Goal: Task Accomplishment & Management: Complete application form

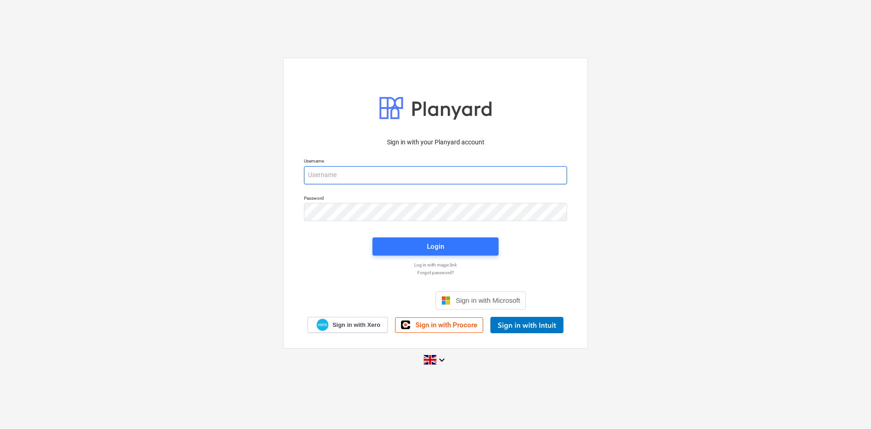
click at [448, 177] on input "email" at bounding box center [435, 175] width 263 height 18
type input "2"
click at [698, 195] on div "Sign in with your Planyard account Username Password Login Log in with magic li…" at bounding box center [435, 213] width 871 height 327
click at [356, 175] on input "email" at bounding box center [435, 175] width 263 height 18
type input "[PERSON_NAME][EMAIL_ADDRESS][PERSON_NAME][DOMAIN_NAME]"
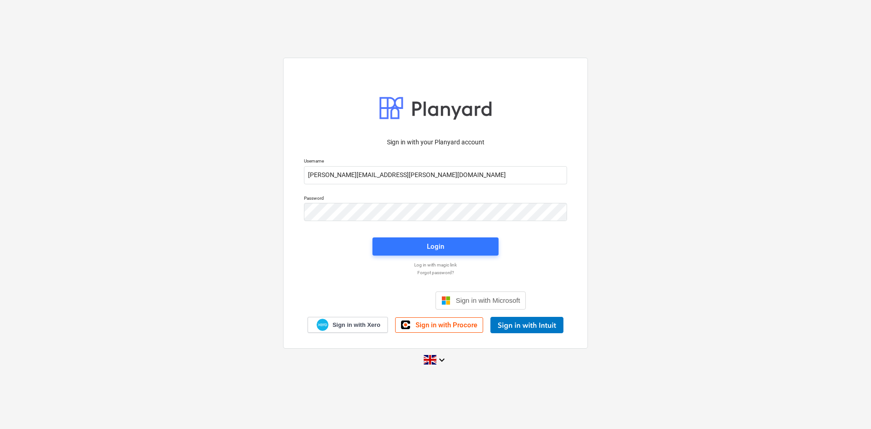
click at [409, 234] on div "Login" at bounding box center [435, 246] width 137 height 29
click at [412, 240] on span "Login" at bounding box center [435, 246] width 104 height 12
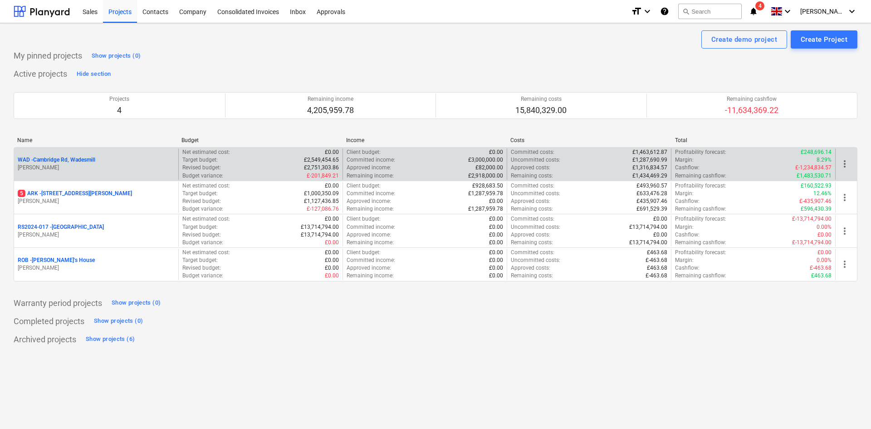
click at [76, 159] on p "WAD - Cambridge Rd, Wadesmill" at bounding box center [57, 160] width 78 height 8
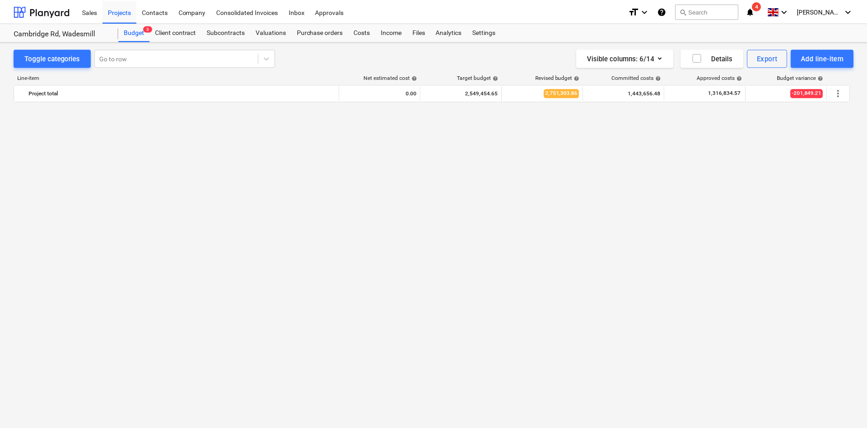
scroll to position [771, 0]
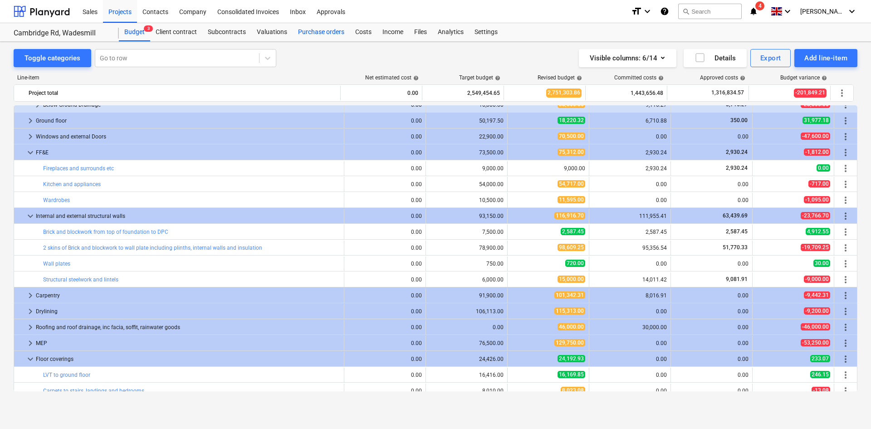
click at [318, 28] on div "Purchase orders" at bounding box center [320, 32] width 57 height 18
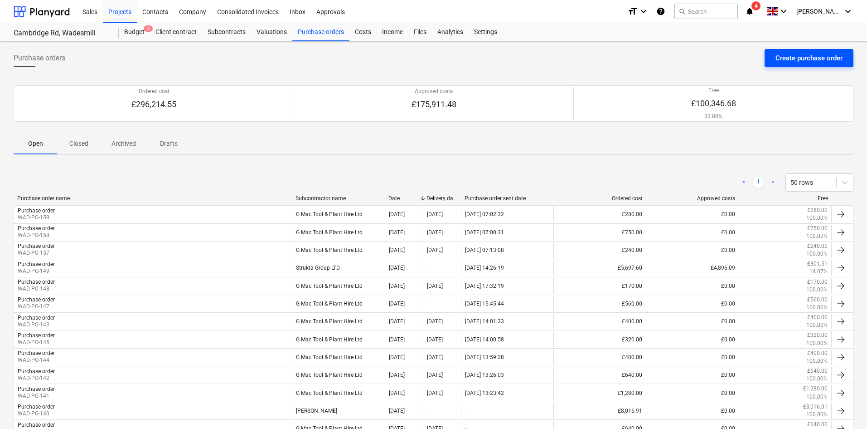
click at [791, 59] on div "Create purchase order" at bounding box center [809, 58] width 67 height 12
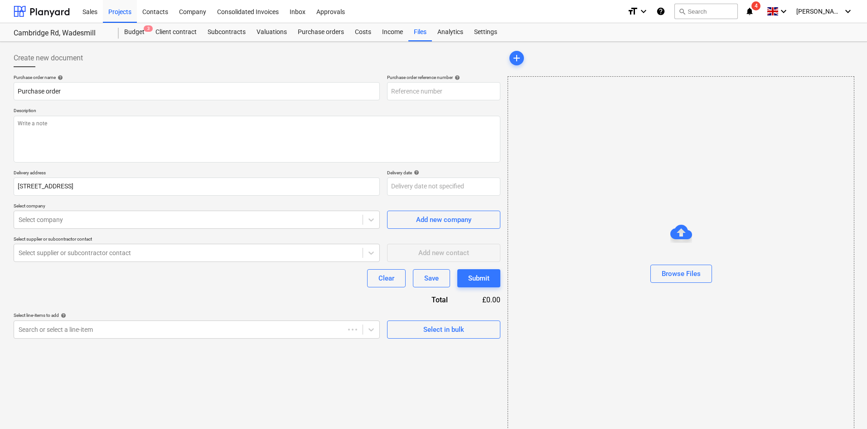
type textarea "x"
type input "WAD-PO-160"
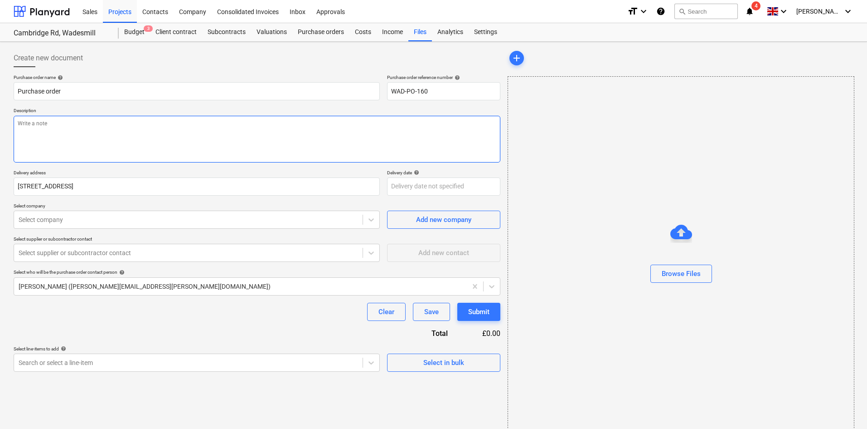
click at [167, 126] on textarea at bounding box center [257, 139] width 487 height 47
type textarea "x"
type textarea "B"
type textarea "x"
type textarea "Bu"
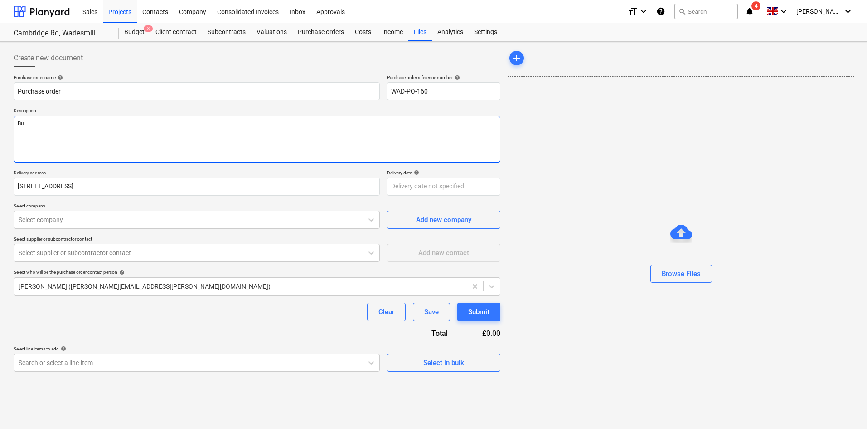
type textarea "x"
type textarea "[PERSON_NAME]"
type textarea "x"
type textarea "Buil"
type textarea "x"
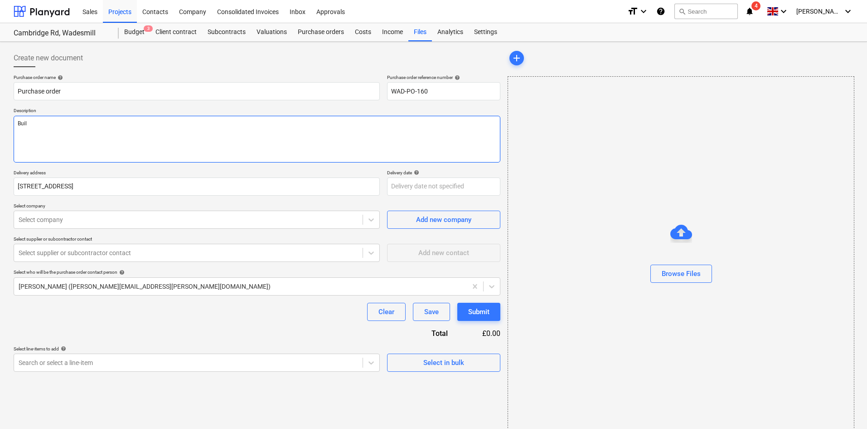
type textarea "Buili"
type textarea "x"
type textarea "Builidui"
type textarea "x"
type textarea "Builiduinb"
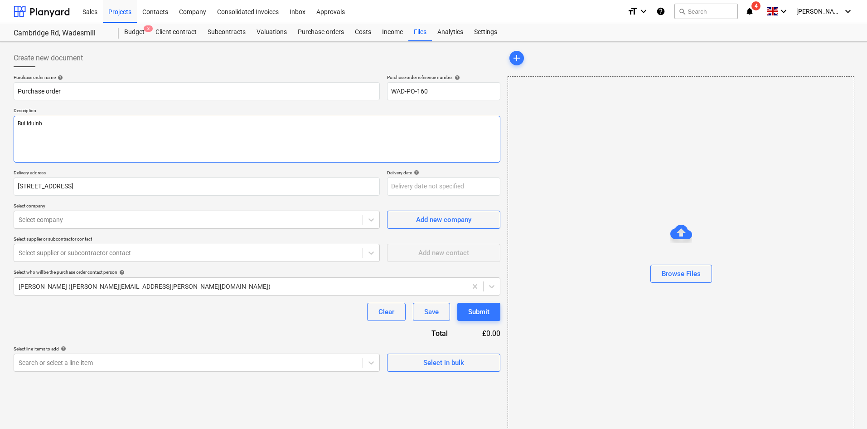
type textarea "x"
type textarea "Builiduinbg"
type textarea "x"
type textarea "Builiduinbg"
type textarea "x"
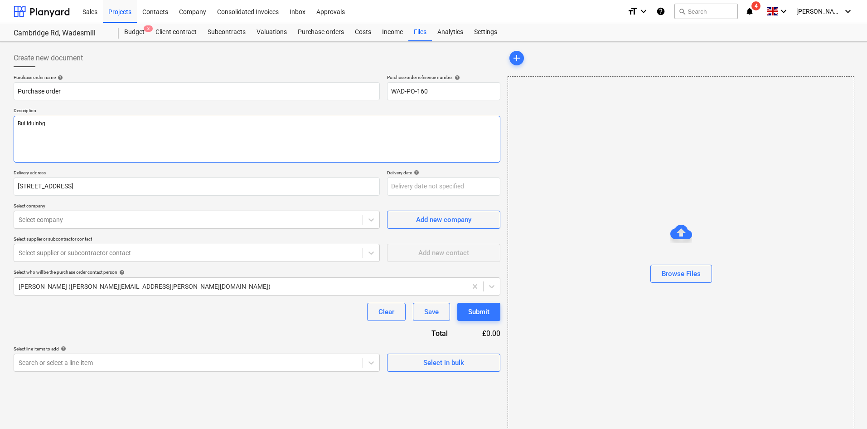
type textarea "Builiduinbg"
type textarea "x"
type textarea "Builiduinb"
type textarea "x"
type textarea "Builiduin"
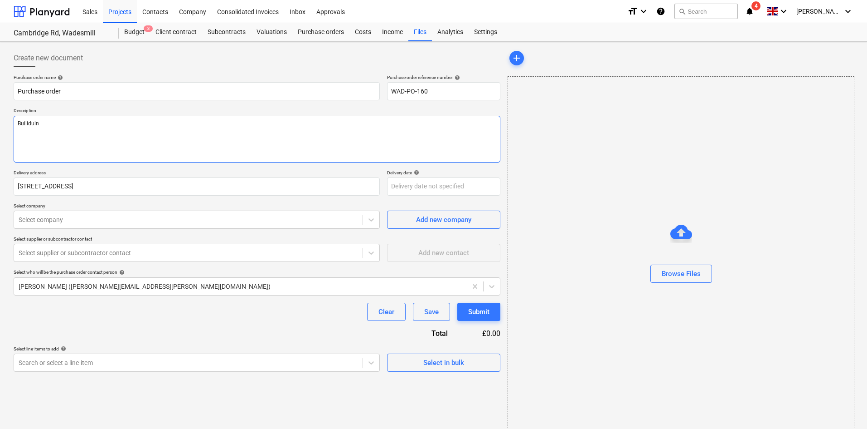
type textarea "x"
type textarea "Builidui"
type textarea "x"
type textarea "Builidu"
type textarea "x"
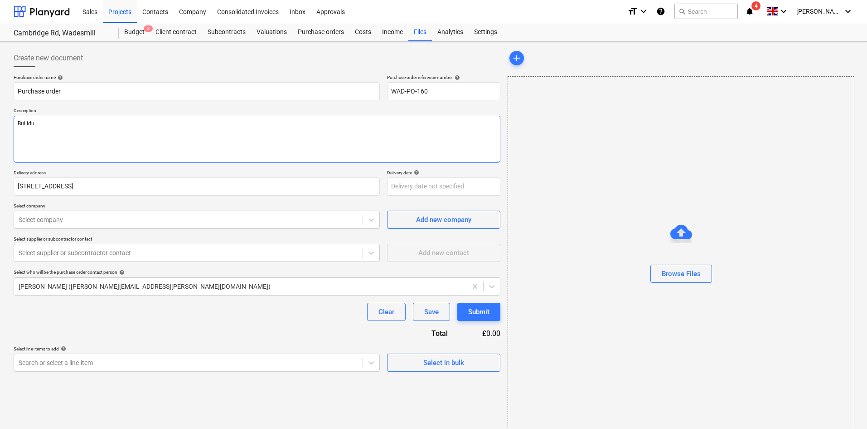
type textarea "Builid"
type textarea "x"
type textarea "Buili"
type textarea "x"
type textarea "Buil"
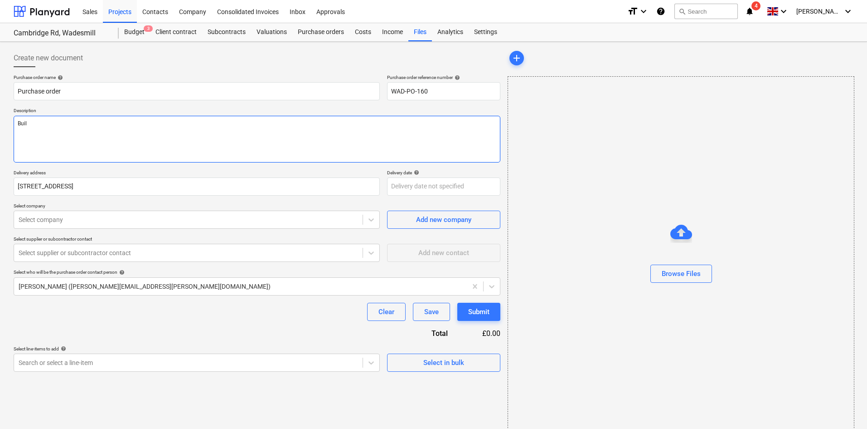
type textarea "x"
type textarea "[PERSON_NAME]"
type textarea "x"
type textarea "Bu"
type textarea "x"
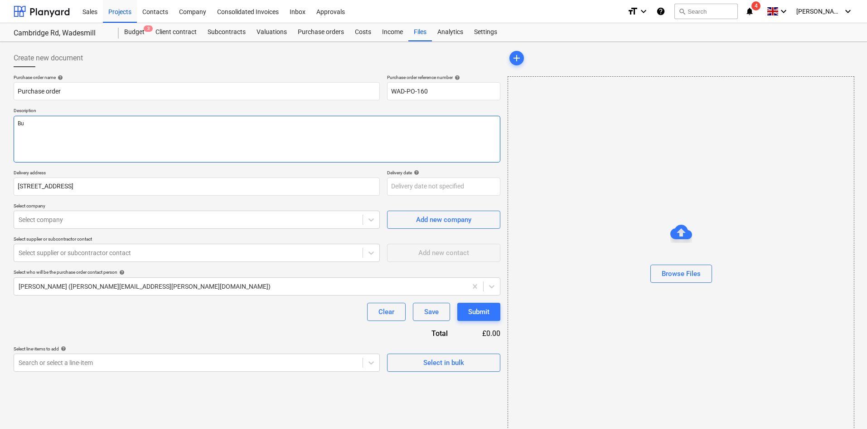
type textarea "[PERSON_NAME]"
type textarea "x"
type textarea "Buil"
type textarea "x"
type textarea "[PERSON_NAME]"
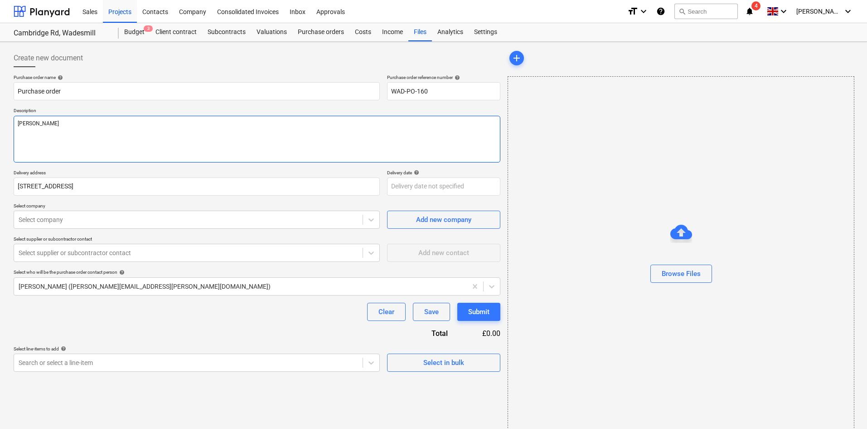
type textarea "x"
type textarea "Buid"
type textarea "x"
type textarea "[PERSON_NAME]"
type textarea "x"
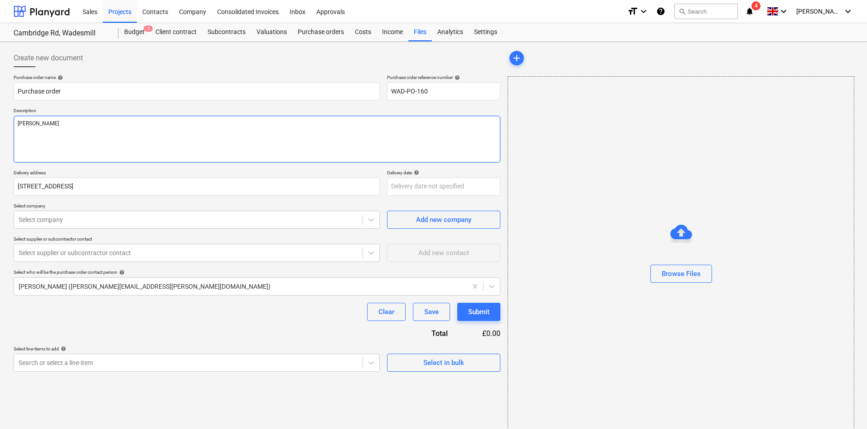
type textarea "Buil"
type textarea "x"
type textarea "Build"
type textarea "x"
type textarea "Buildi"
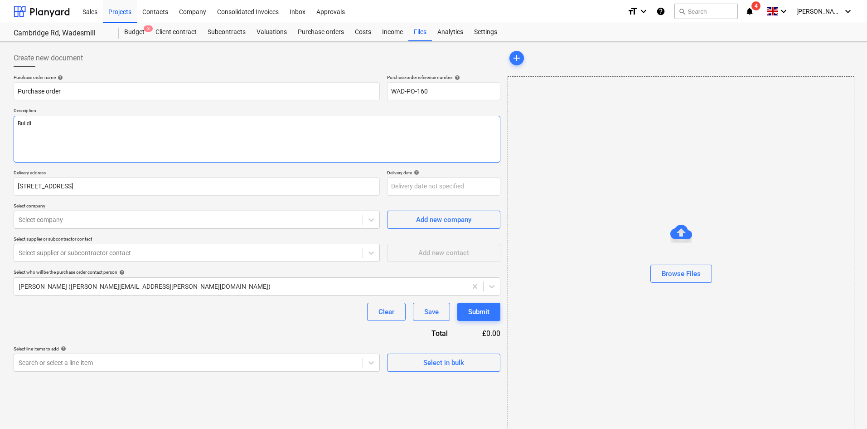
type textarea "x"
type textarea "Buildin"
type textarea "x"
type textarea "Building"
type textarea "x"
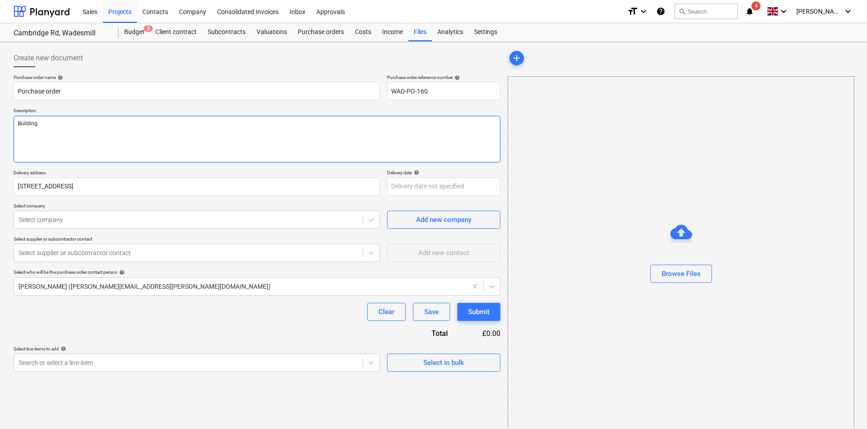
type textarea "Building"
type textarea "x"
type textarea "Building S"
type textarea "x"
type textarea "Building Sa"
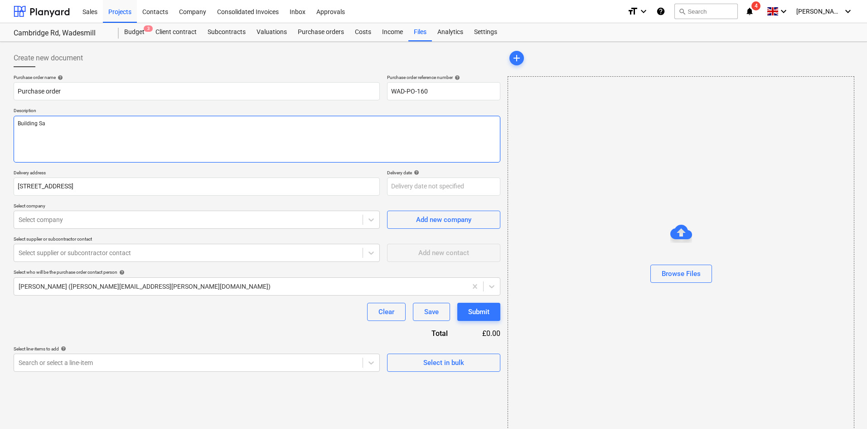
type textarea "x"
type textarea "Building San"
type textarea "x"
type textarea "Building Sand"
type textarea "x"
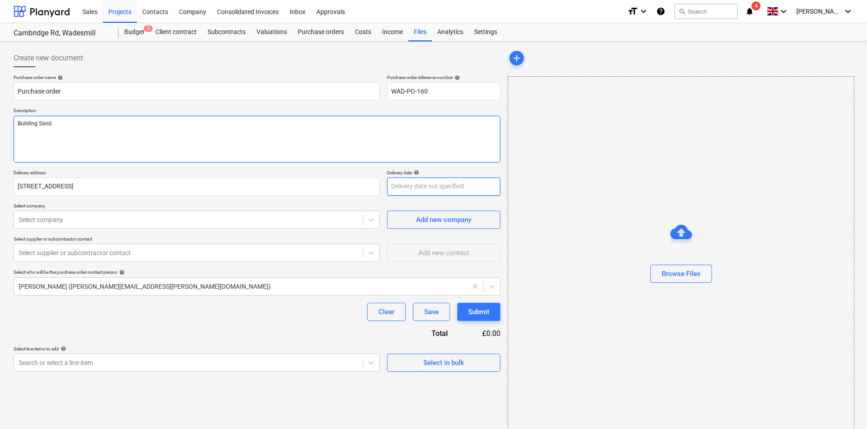
type textarea "Building Sand"
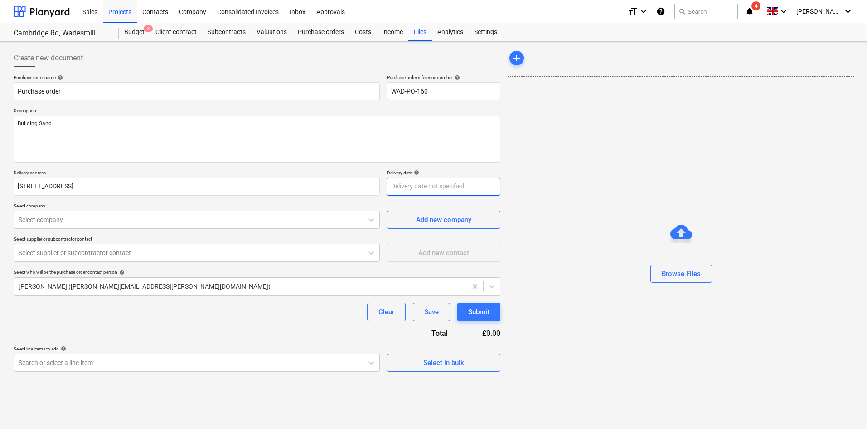
click at [437, 187] on body "Sales Projects Contacts Company Consolidated Invoices Inbox Approvals format_si…" at bounding box center [433, 214] width 867 height 429
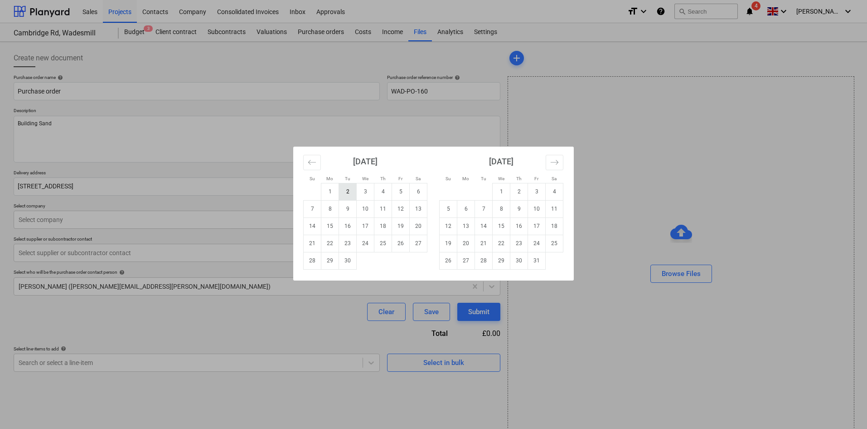
click at [351, 187] on td "2" at bounding box center [348, 191] width 18 height 17
type textarea "x"
type input "[DATE]"
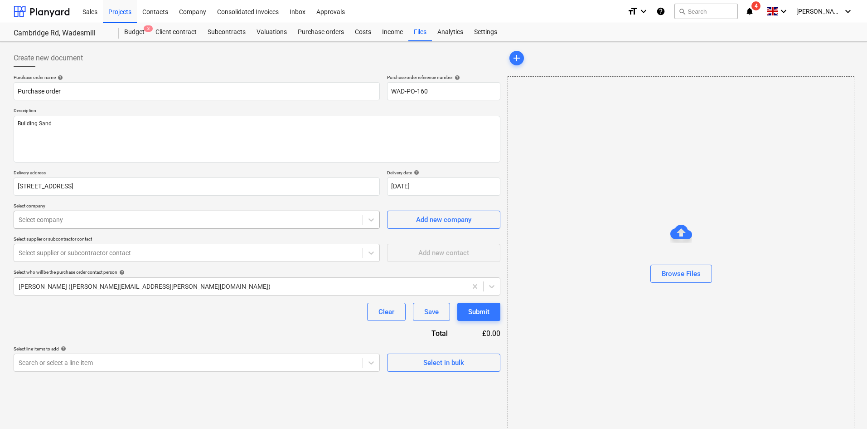
click at [130, 219] on div at bounding box center [189, 219] width 340 height 9
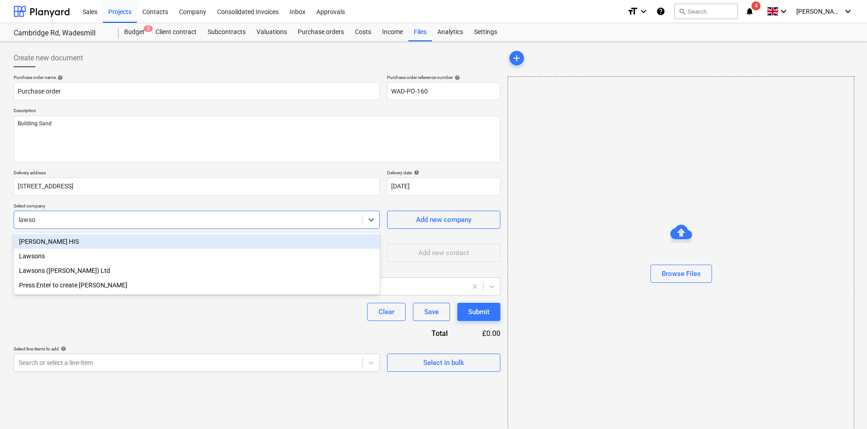
type input "[PERSON_NAME]"
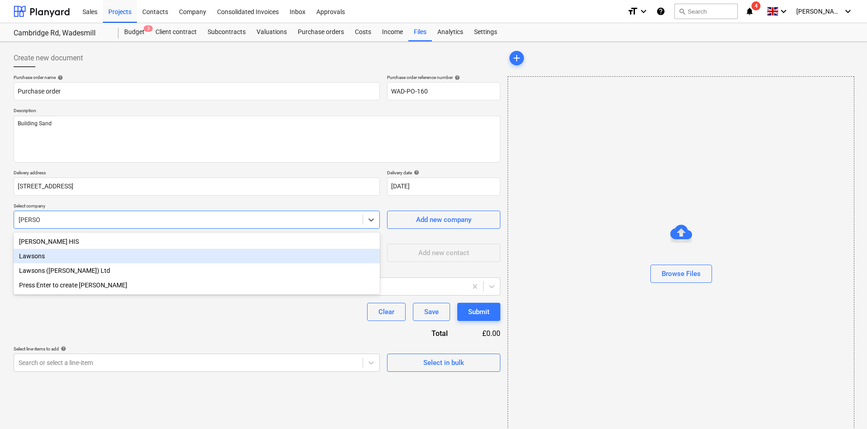
click at [89, 253] on div "Lawsons" at bounding box center [197, 255] width 366 height 15
type textarea "x"
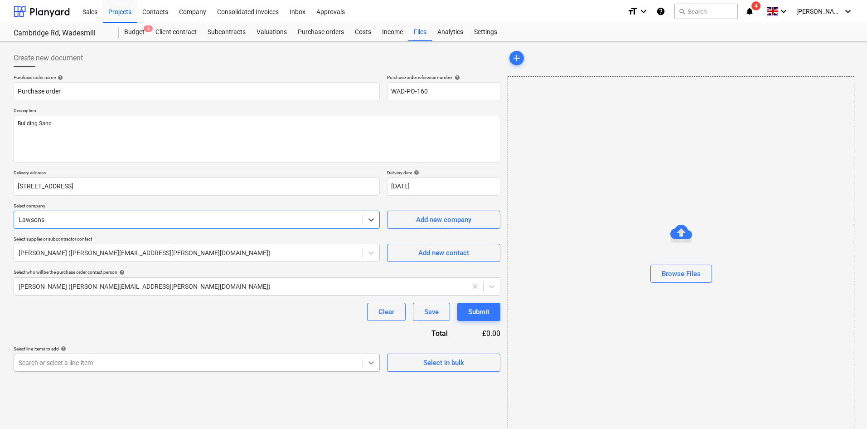
type textarea "x"
click at [367, 362] on body "Sales Projects Contacts Company Consolidated Invoices Inbox Approvals format_si…" at bounding box center [433, 214] width 867 height 429
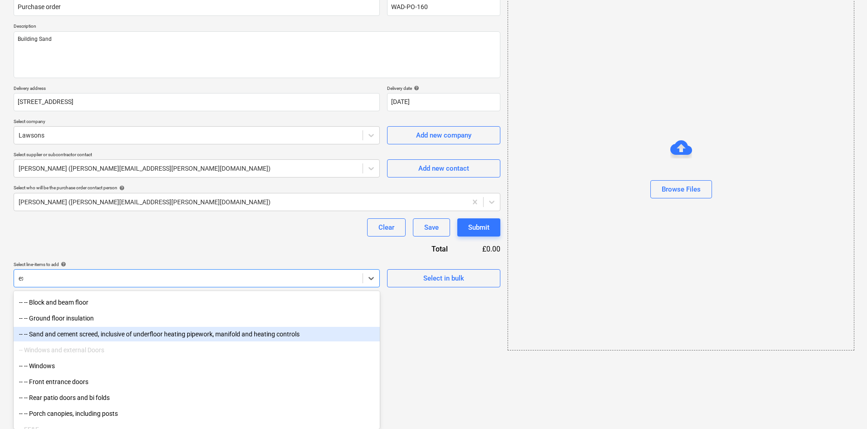
scroll to position [83, 0]
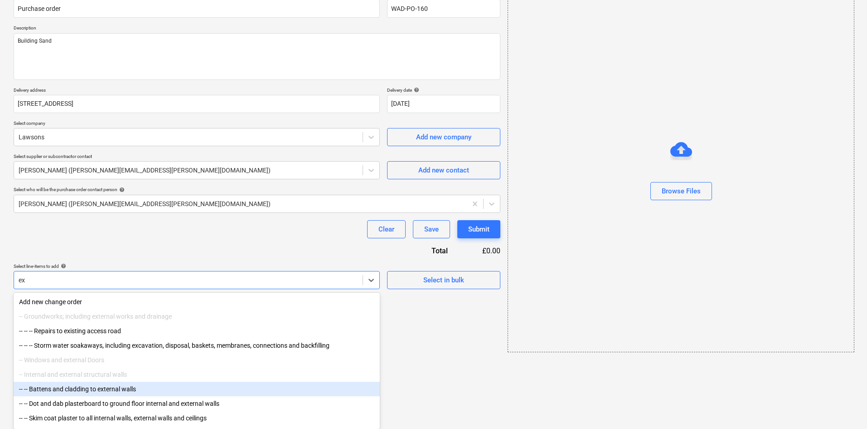
type input "e"
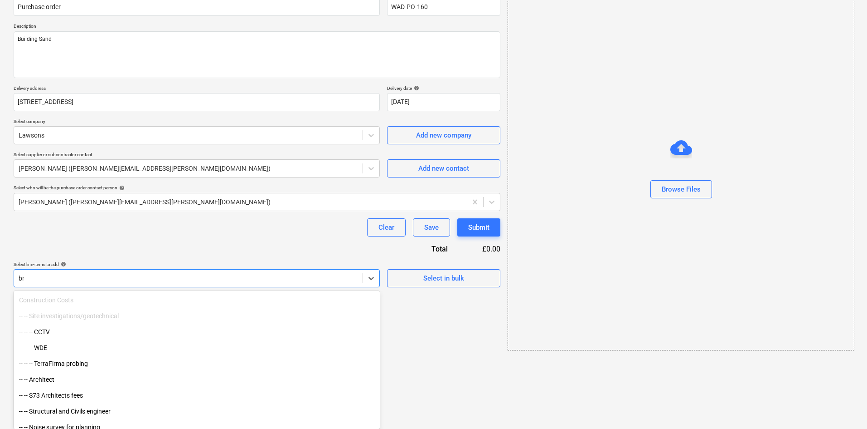
scroll to position [13, 0]
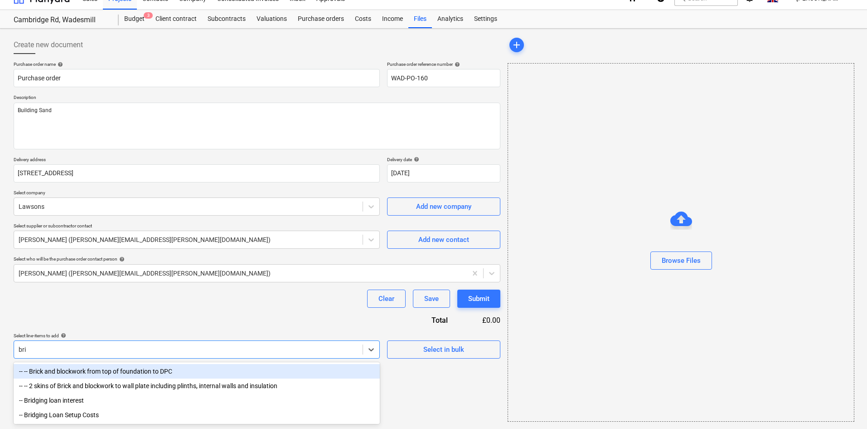
type input "bric"
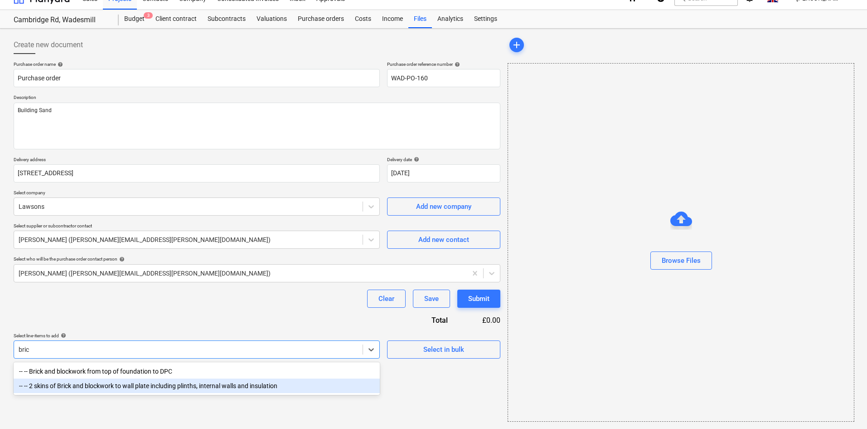
click at [148, 386] on div "-- -- 2 skins of Brick and blockwork to wall plate including plinths, internal …" at bounding box center [197, 385] width 366 height 15
type textarea "x"
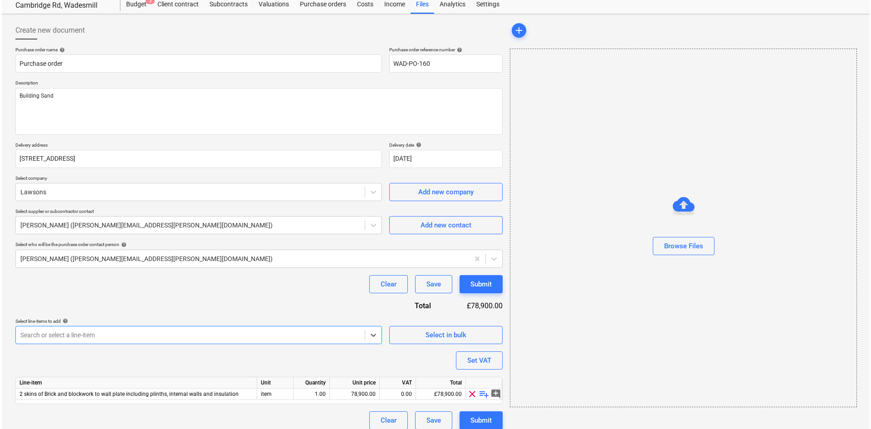
scroll to position [35, 0]
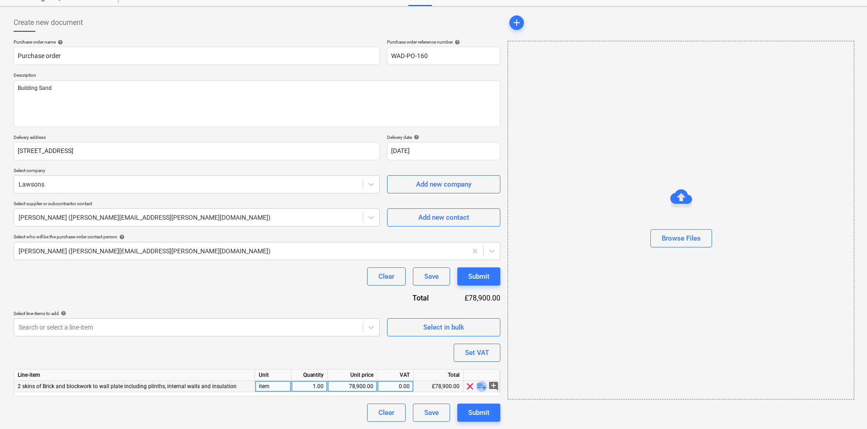
click at [482, 387] on span "playlist_add" at bounding box center [482, 385] width 11 height 11
type textarea "x"
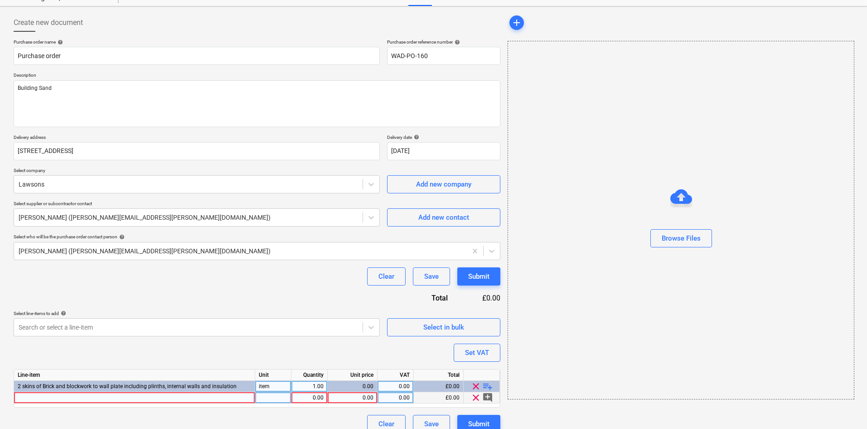
click at [134, 395] on div at bounding box center [134, 397] width 241 height 11
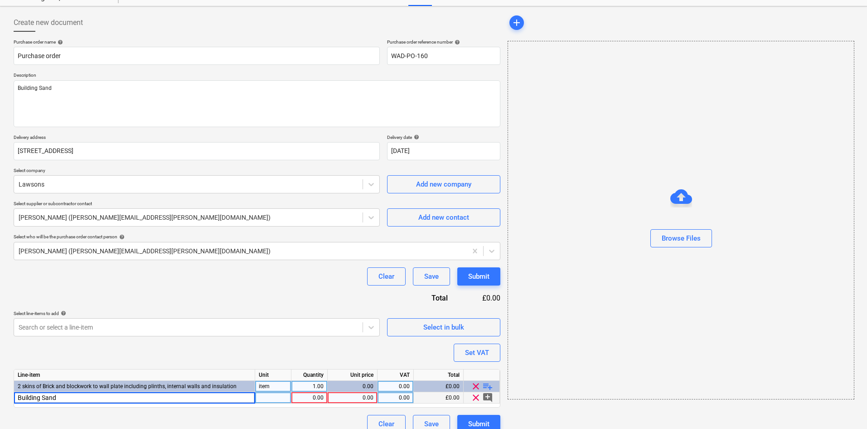
type input "Building Sand"
type textarea "x"
click at [312, 399] on div "0.00" at bounding box center [309, 397] width 29 height 11
type input "5"
type textarea "x"
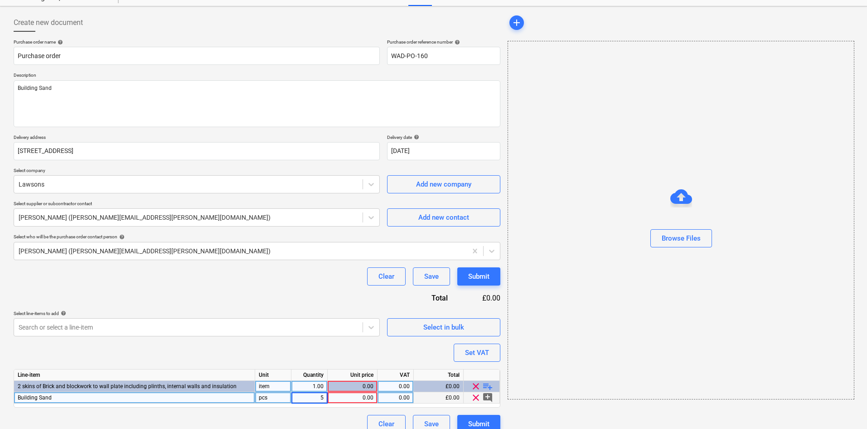
click at [351, 399] on div "0.00" at bounding box center [352, 397] width 42 height 11
type input "42.50"
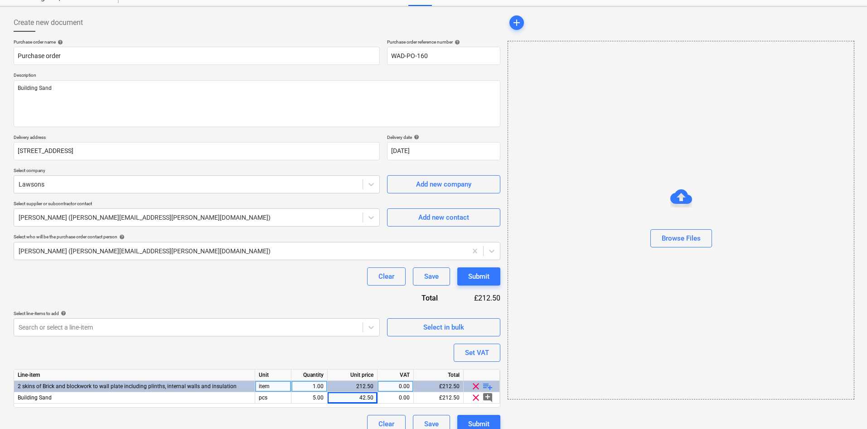
click at [295, 296] on div "Purchase order name help Purchase order Purchase order reference number help WA…" at bounding box center [257, 236] width 487 height 394
click at [480, 413] on div "Submit" at bounding box center [478, 424] width 21 height 12
type textarea "x"
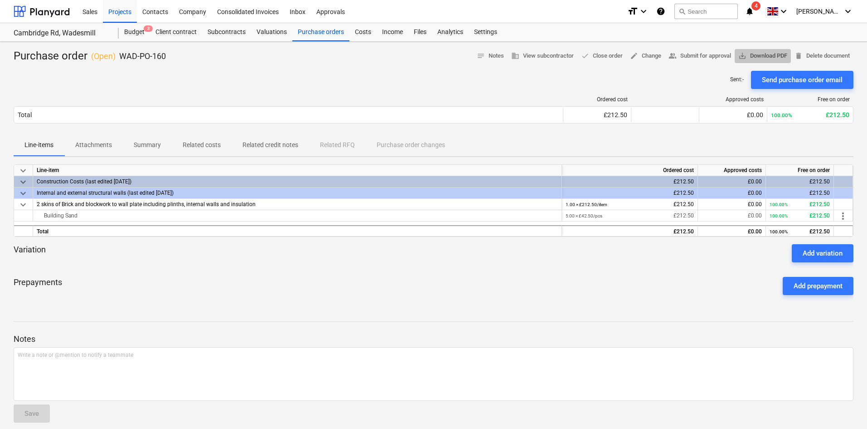
click at [769, 55] on span "save_alt Download PDF" at bounding box center [763, 56] width 49 height 10
click at [351, 264] on div at bounding box center [434, 265] width 840 height 7
click at [755, 10] on icon "notifications" at bounding box center [749, 11] width 9 height 11
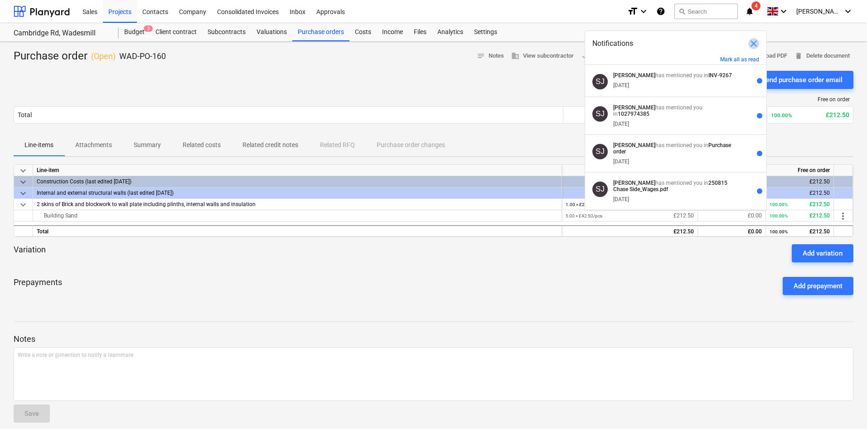
click at [749, 43] on span "close" at bounding box center [754, 43] width 11 height 11
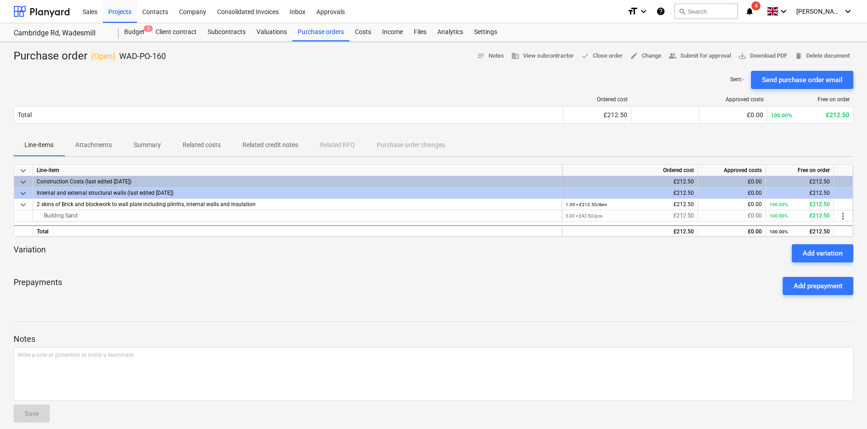
click at [227, 285] on div "Prepayments Add prepayment" at bounding box center [434, 285] width 840 height 33
click at [340, 35] on div "Purchase orders" at bounding box center [320, 32] width 57 height 18
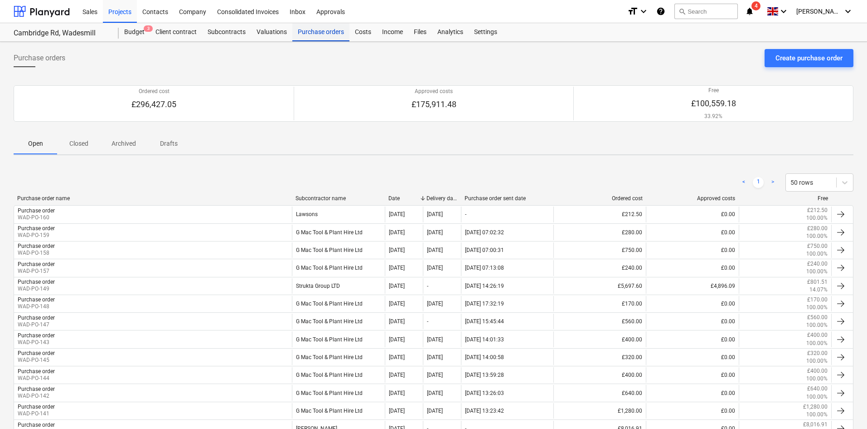
click at [307, 31] on div "Purchase orders" at bounding box center [320, 32] width 57 height 18
click at [147, 34] on div "Budget 3" at bounding box center [134, 32] width 31 height 18
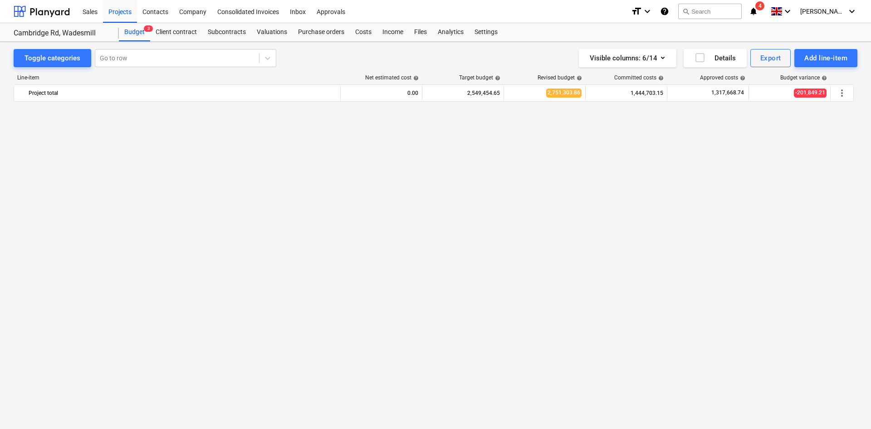
scroll to position [771, 0]
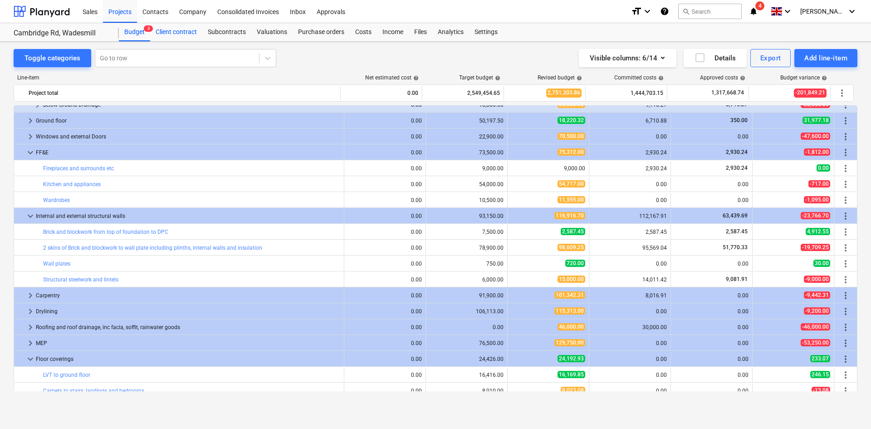
drag, startPoint x: 160, startPoint y: 35, endPoint x: 137, endPoint y: 31, distance: 23.0
click at [160, 35] on div "Client contract" at bounding box center [176, 32] width 52 height 18
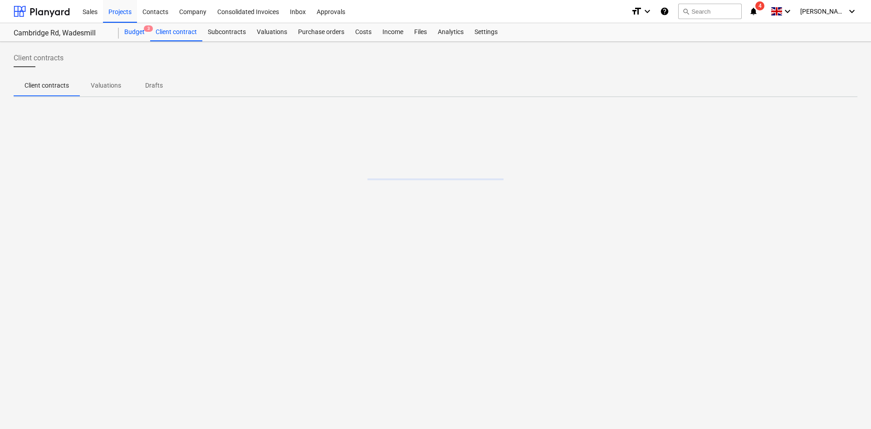
click at [134, 34] on div "Budget 3" at bounding box center [134, 32] width 31 height 18
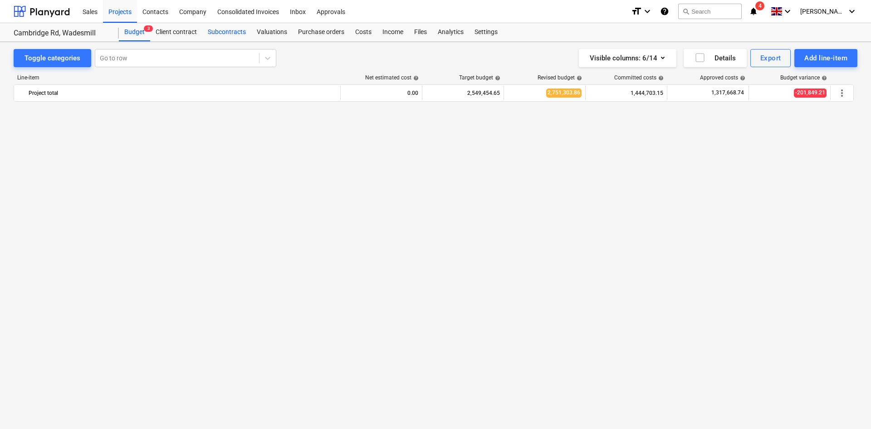
scroll to position [771, 0]
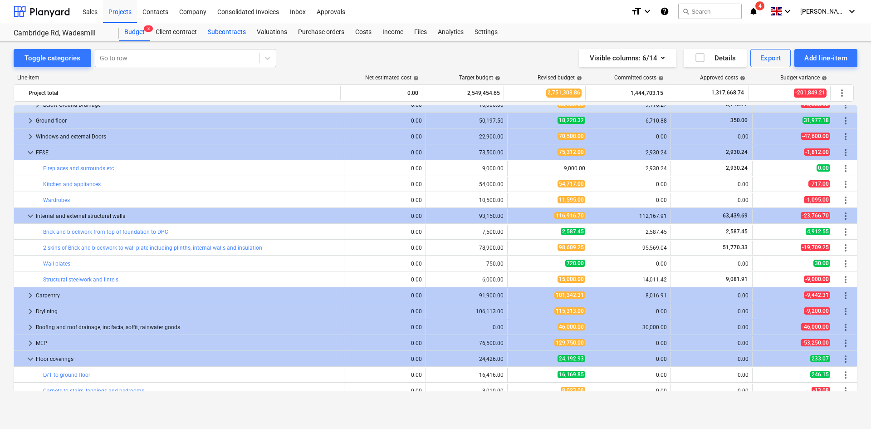
click at [207, 31] on div "Subcontracts" at bounding box center [226, 32] width 49 height 18
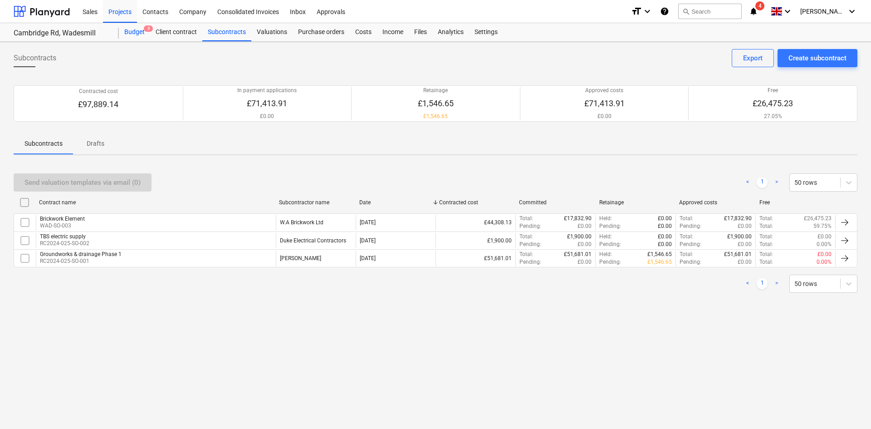
click at [143, 34] on div "Budget 3" at bounding box center [134, 32] width 31 height 18
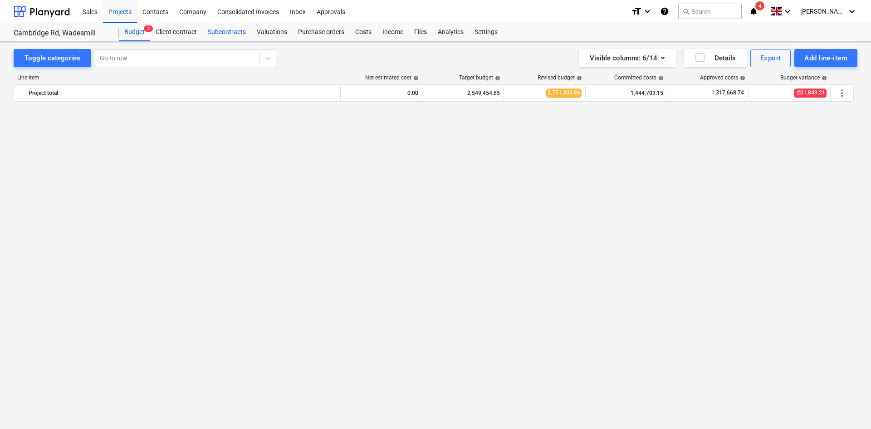
scroll to position [771, 0]
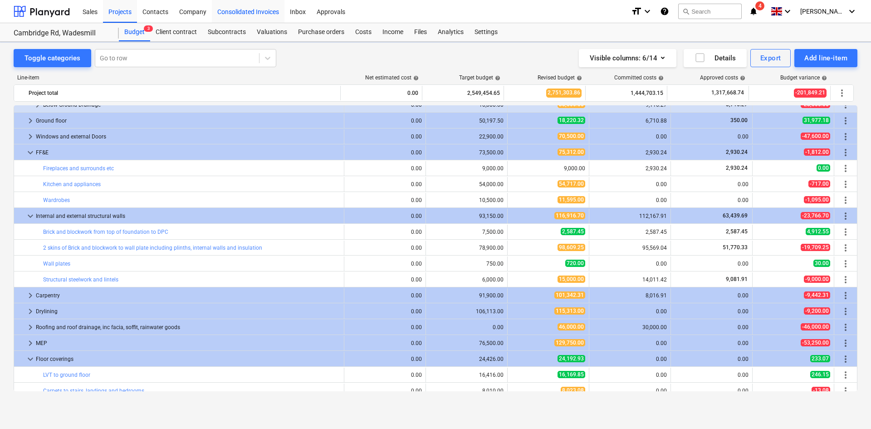
click at [219, 34] on div "Subcontracts" at bounding box center [226, 32] width 49 height 18
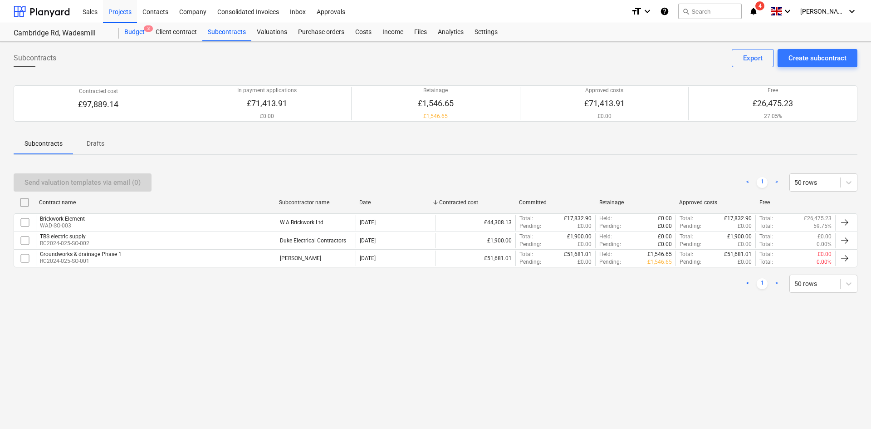
click at [125, 32] on div "Budget 3" at bounding box center [134, 32] width 31 height 18
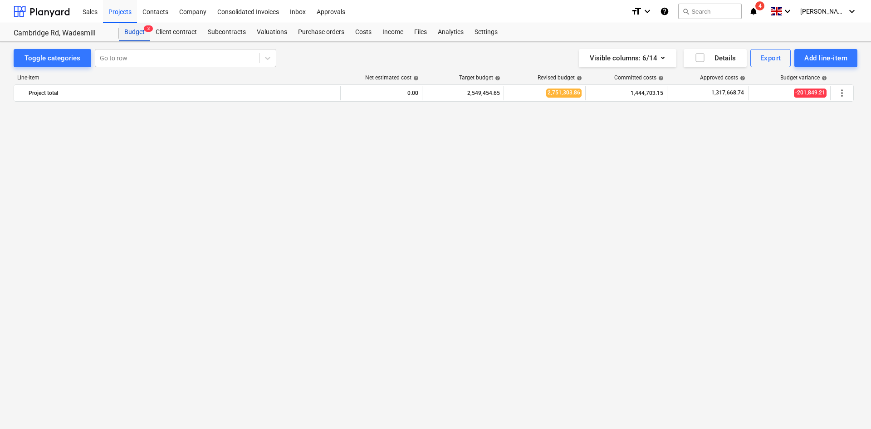
scroll to position [771, 0]
